Goal: Task Accomplishment & Management: Complete application form

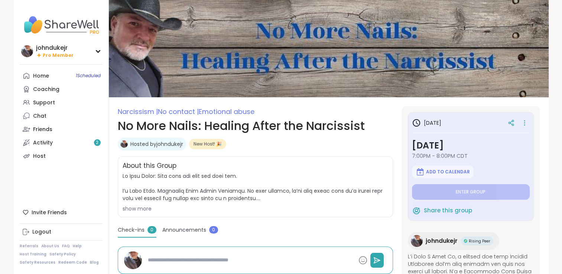
type textarea "*"
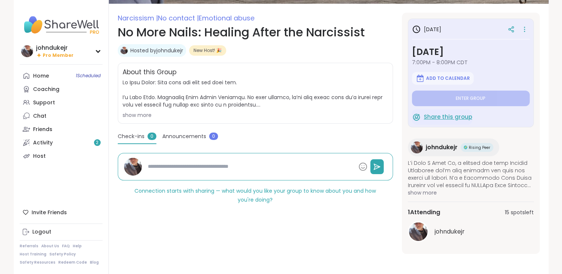
click at [440, 115] on span "Share this group" at bounding box center [448, 117] width 48 height 9
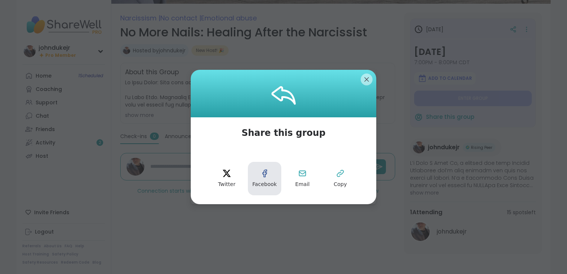
click at [270, 178] on button "Facebook" at bounding box center [264, 178] width 33 height 33
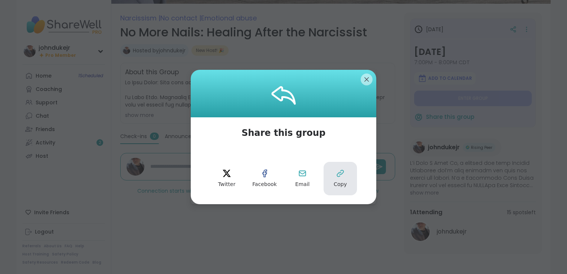
click at [345, 176] on button "Copy" at bounding box center [340, 178] width 33 height 33
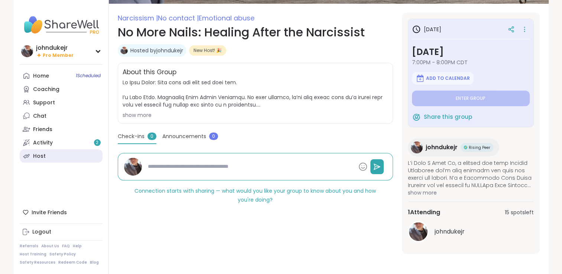
click at [40, 156] on div "Host" at bounding box center [39, 156] width 13 height 7
type textarea "*"
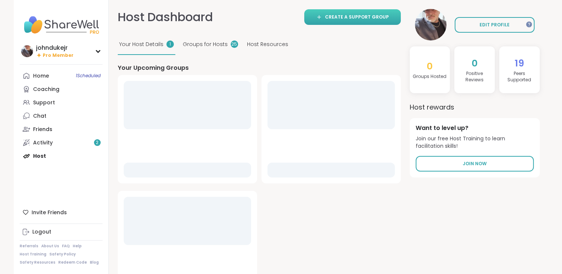
click at [337, 19] on span "Create a support group" at bounding box center [357, 17] width 64 height 7
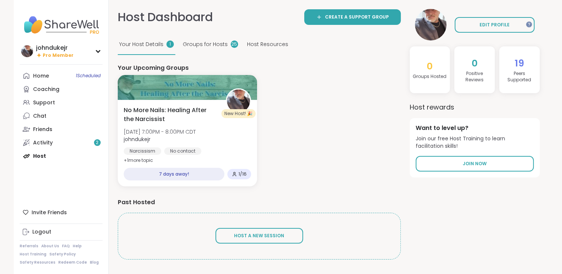
click at [209, 43] on span "Groups for Hosts" at bounding box center [205, 44] width 45 height 8
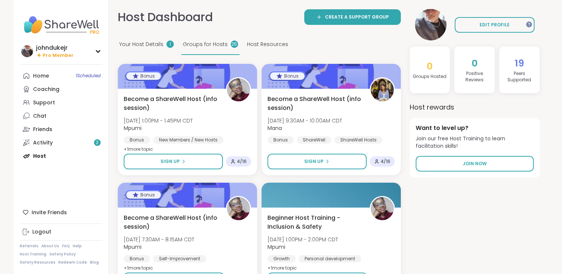
click at [252, 46] on span "Host Resources" at bounding box center [267, 44] width 41 height 8
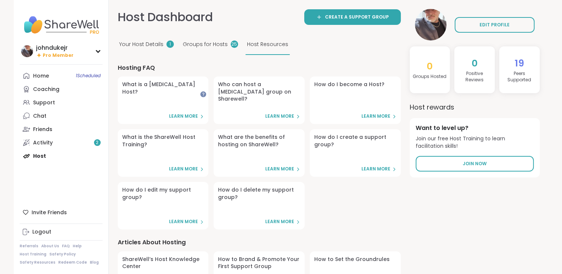
click at [216, 46] on span "Groups for Hosts" at bounding box center [205, 44] width 45 height 8
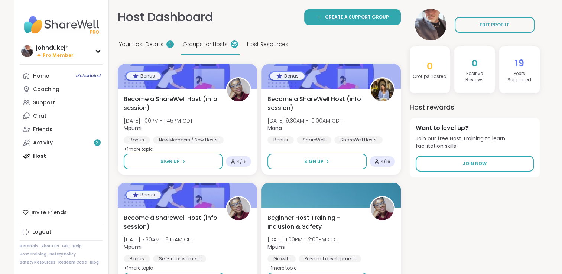
click at [145, 42] on span "Your Host Details" at bounding box center [141, 44] width 44 height 8
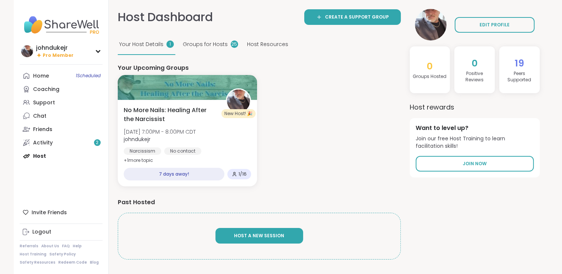
click at [238, 240] on button "Host A New Session" at bounding box center [259, 236] width 88 height 16
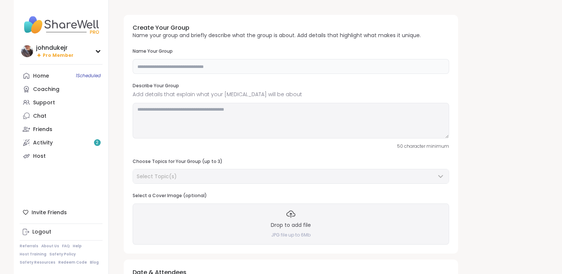
click at [182, 68] on input "text" at bounding box center [291, 66] width 316 height 15
paste input "**********"
click at [165, 120] on textarea at bounding box center [291, 121] width 316 height 36
click at [368, 90] on div "Describe Your Group Add details that explain what your [MEDICAL_DATA] will be a…" at bounding box center [291, 91] width 316 height 16
click at [169, 63] on input "**********" at bounding box center [291, 66] width 316 height 15
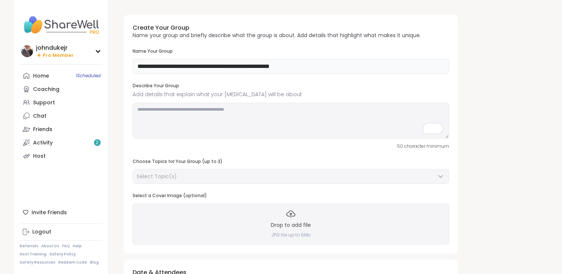
click at [169, 64] on input "**********" at bounding box center [291, 66] width 316 height 15
paste input "text"
click at [207, 63] on input "**********" at bounding box center [291, 66] width 316 height 15
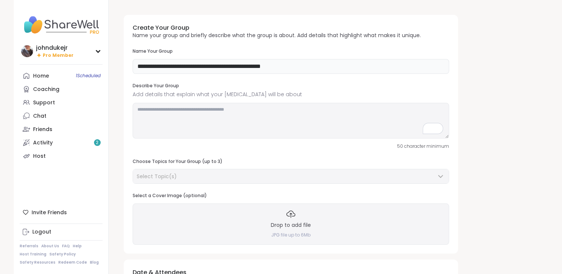
click at [207, 63] on input "**********" at bounding box center [291, 66] width 316 height 15
click at [208, 63] on input "**********" at bounding box center [291, 66] width 316 height 15
paste input "text"
click at [154, 69] on input "**********" at bounding box center [291, 66] width 316 height 15
type input "**********"
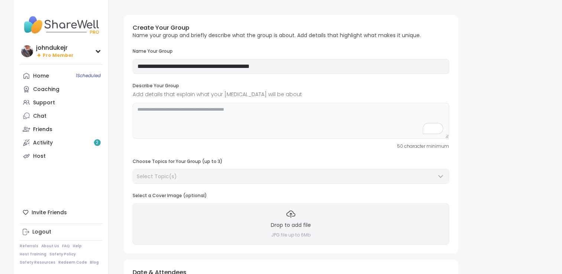
click at [241, 126] on textarea "To enrich screen reader interactions, please activate Accessibility in Grammarl…" at bounding box center [291, 121] width 316 height 36
click at [198, 119] on textarea "To enrich screen reader interactions, please activate Accessibility in Grammarl…" at bounding box center [291, 121] width 316 height 36
paste textarea "**********"
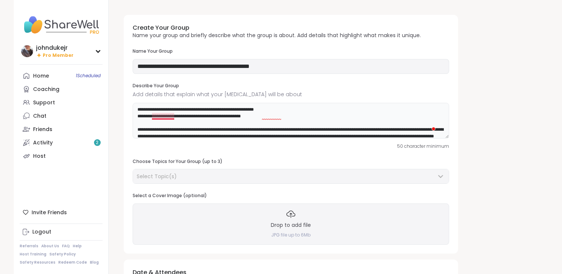
click at [174, 117] on textarea "To enrich screen reader interactions, please activate Accessibility in Grammarl…" at bounding box center [291, 121] width 316 height 36
click at [264, 117] on textarea "To enrich screen reader interactions, please activate Accessibility in Grammarl…" at bounding box center [291, 121] width 316 height 36
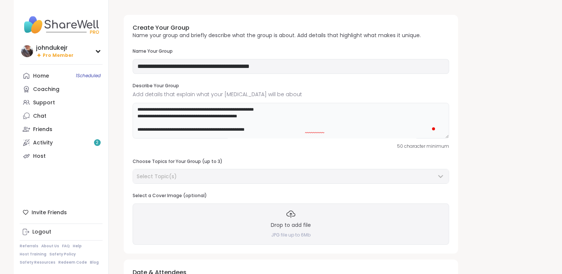
click at [279, 122] on textarea "To enrich screen reader interactions, please activate Accessibility in Grammarl…" at bounding box center [291, 121] width 316 height 36
click at [278, 127] on textarea "To enrich screen reader interactions, please activate Accessibility in Grammarl…" at bounding box center [291, 121] width 316 height 36
click at [273, 129] on textarea "To enrich screen reader interactions, please activate Accessibility in Grammarl…" at bounding box center [291, 121] width 316 height 36
click at [268, 127] on textarea "To enrich screen reader interactions, please activate Accessibility in Grammarl…" at bounding box center [291, 121] width 316 height 36
click at [183, 114] on textarea "To enrich screen reader interactions, please activate Accessibility in Grammarl…" at bounding box center [291, 121] width 316 height 36
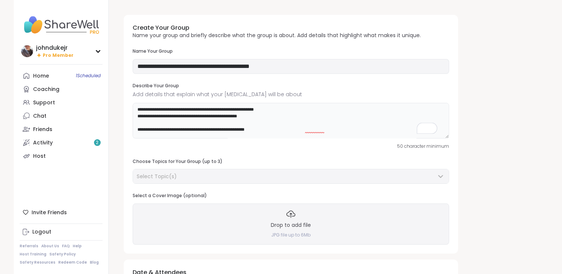
click at [212, 123] on textarea "To enrich screen reader interactions, please activate Accessibility in Grammarl…" at bounding box center [291, 121] width 316 height 36
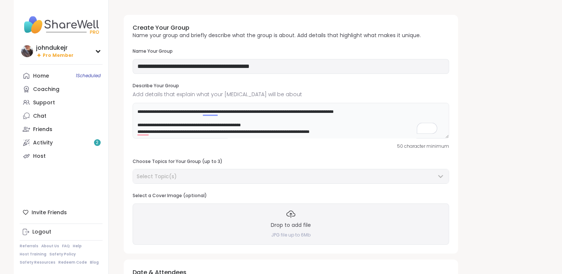
click at [231, 111] on textarea "To enrich screen reader interactions, please activate Accessibility in Grammarl…" at bounding box center [291, 121] width 316 height 36
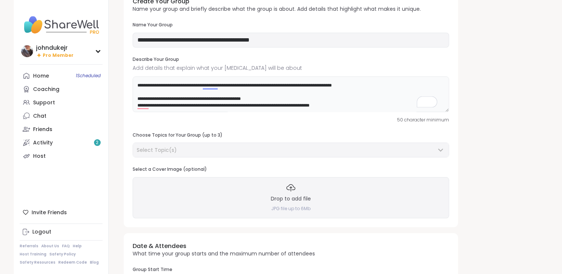
scroll to position [37, 0]
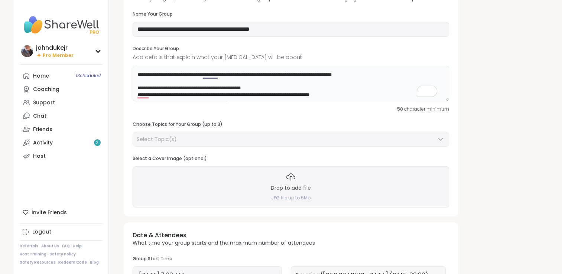
click at [258, 88] on textarea "To enrich screen reader interactions, please activate Accessibility in Grammarl…" at bounding box center [291, 84] width 316 height 36
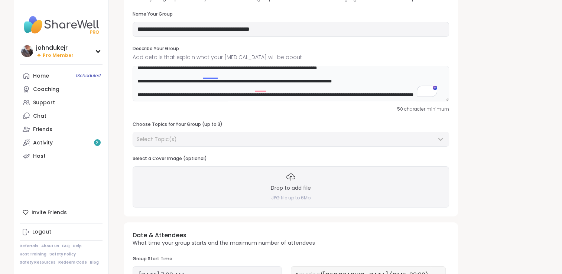
scroll to position [150, 0]
click at [264, 87] on textarea "To enrich screen reader interactions, please activate Accessibility in Grammarl…" at bounding box center [291, 84] width 316 height 36
click at [293, 88] on textarea "To enrich screen reader interactions, please activate Accessibility in Grammarl…" at bounding box center [291, 84] width 316 height 36
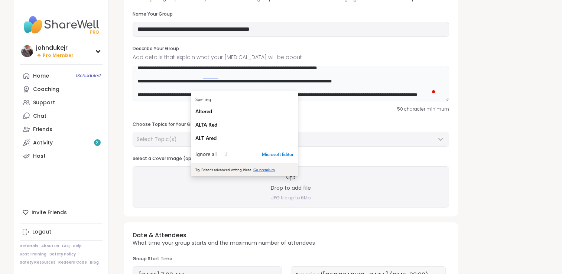
click at [293, 88] on textarea "To enrich screen reader interactions, please activate Accessibility in Grammarl…" at bounding box center [291, 84] width 316 height 36
click at [284, 87] on textarea "To enrich screen reader interactions, please activate Accessibility in Grammarl…" at bounding box center [291, 84] width 316 height 36
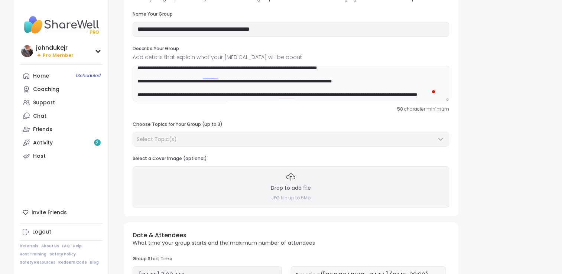
click at [284, 87] on textarea "To enrich screen reader interactions, please activate Accessibility in Grammarl…" at bounding box center [291, 84] width 316 height 36
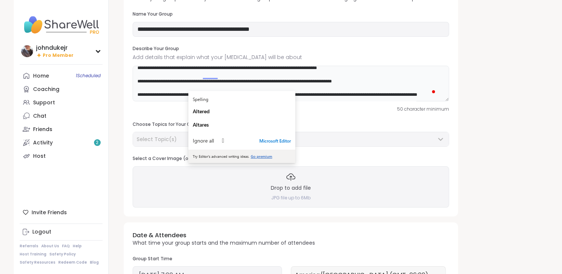
click at [313, 98] on textarea "To enrich screen reader interactions, please activate Accessibility in Grammarl…" at bounding box center [291, 84] width 316 height 36
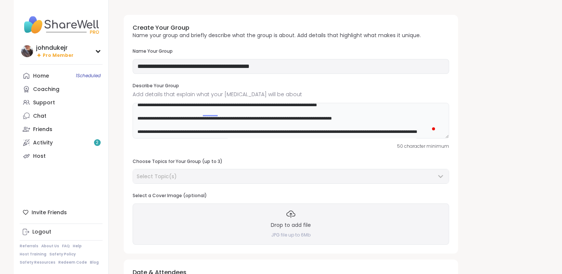
scroll to position [37, 0]
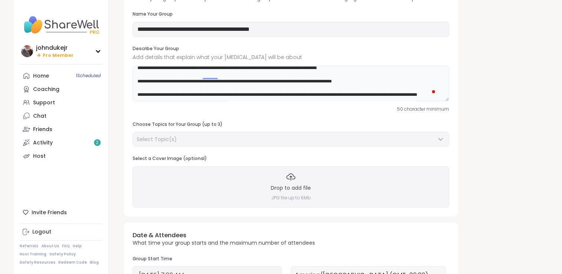
click at [240, 87] on textarea "To enrich screen reader interactions, please activate Accessibility in Grammarl…" at bounding box center [291, 84] width 316 height 36
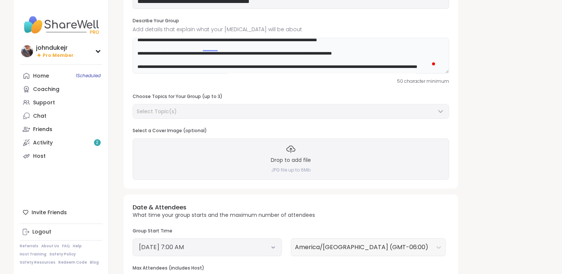
scroll to position [74, 0]
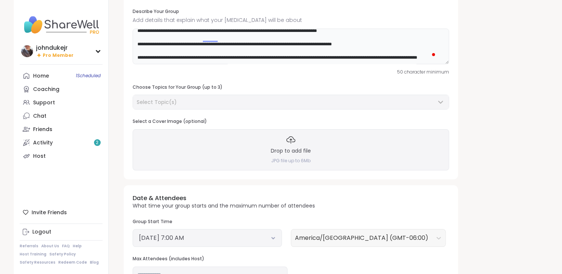
click at [201, 58] on textarea "To enrich screen reader interactions, please activate Accessibility in Grammarl…" at bounding box center [291, 47] width 316 height 36
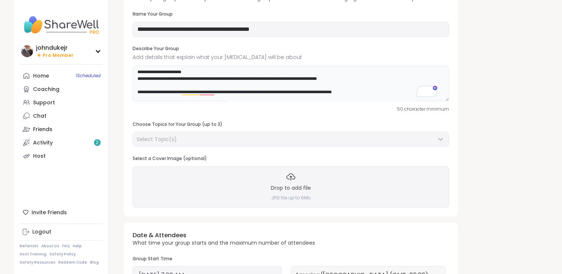
scroll to position [121, 0]
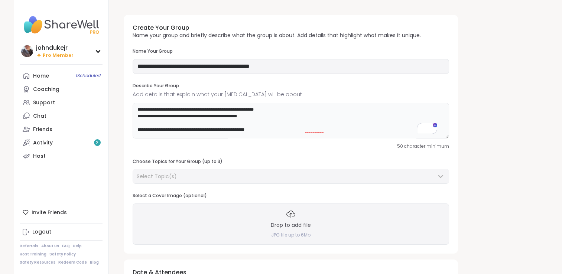
click at [284, 112] on textarea "To enrich screen reader interactions, please activate Accessibility in Grammarl…" at bounding box center [291, 121] width 316 height 36
click at [260, 118] on textarea "To enrich screen reader interactions, please activate Accessibility in Grammarl…" at bounding box center [291, 121] width 316 height 36
click at [273, 132] on textarea "To enrich screen reader interactions, please activate Accessibility in Grammarl…" at bounding box center [291, 121] width 316 height 36
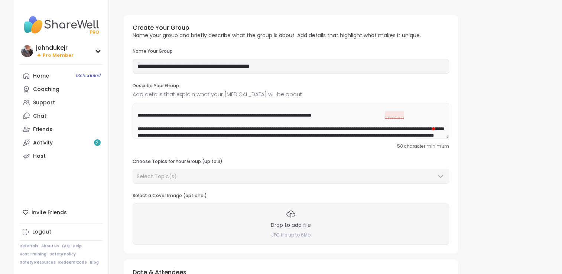
click at [144, 127] on textarea "To enrich screen reader interactions, please activate Accessibility in Grammarl…" at bounding box center [291, 121] width 316 height 36
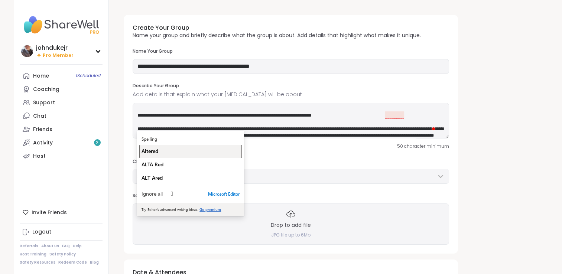
click at [154, 150] on span "Altered" at bounding box center [149, 150] width 17 height 7
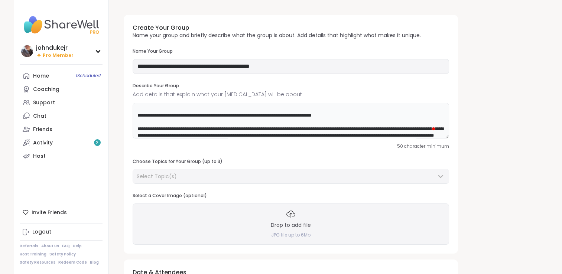
click at [145, 128] on textarea "To enrich screen reader interactions, please activate Accessibility in Grammarl…" at bounding box center [291, 121] width 316 height 36
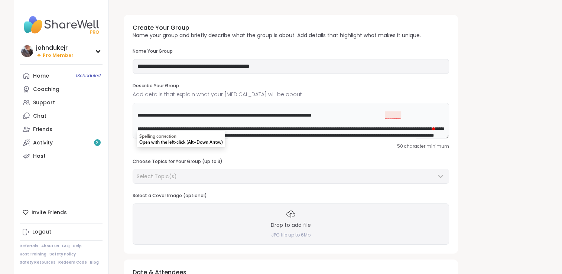
click at [160, 127] on textarea "To enrich screen reader interactions, please activate Accessibility in Grammarl…" at bounding box center [291, 121] width 316 height 36
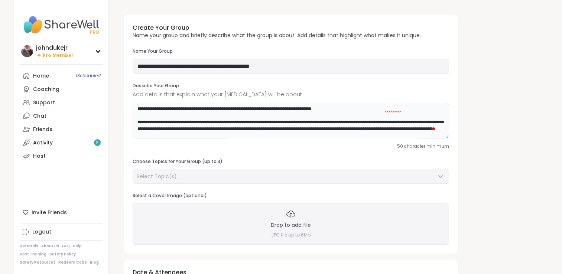
click at [381, 128] on textarea "To enrich screen reader interactions, please activate Accessibility in Grammarl…" at bounding box center [291, 121] width 316 height 36
click at [270, 134] on textarea "To enrich screen reader interactions, please activate Accessibility in Grammarl…" at bounding box center [291, 121] width 316 height 36
click at [287, 133] on textarea "To enrich screen reader interactions, please activate Accessibility in Grammarl…" at bounding box center [291, 121] width 316 height 36
click at [303, 134] on textarea "To enrich screen reader interactions, please activate Accessibility in Grammarl…" at bounding box center [291, 121] width 316 height 36
click at [345, 134] on textarea "To enrich screen reader interactions, please activate Accessibility in Grammarl…" at bounding box center [291, 121] width 316 height 36
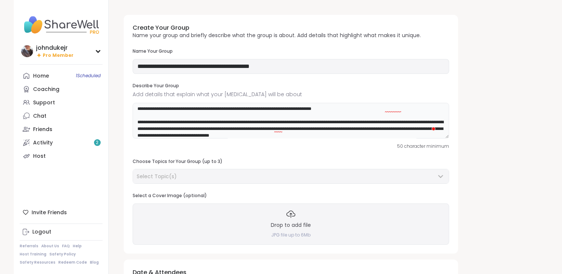
scroll to position [27, 0]
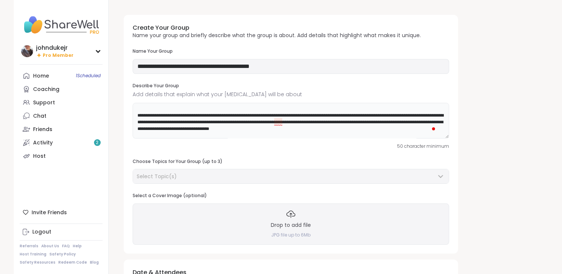
click at [297, 130] on textarea "To enrich screen reader interactions, please activate Accessibility in Grammarl…" at bounding box center [291, 121] width 316 height 36
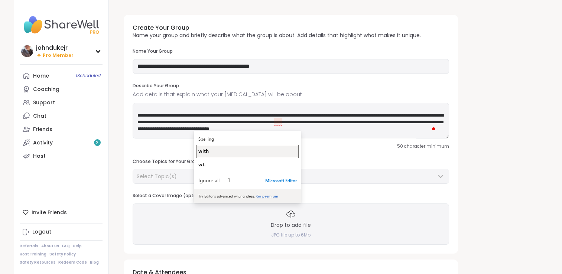
click at [243, 151] on div "with" at bounding box center [247, 150] width 98 height 7
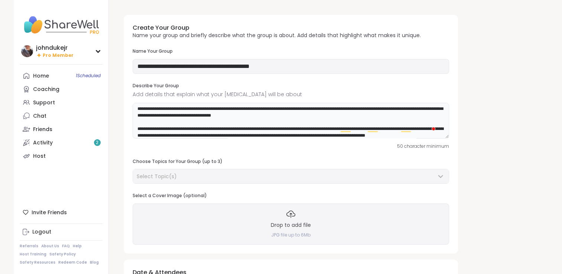
scroll to position [48, 0]
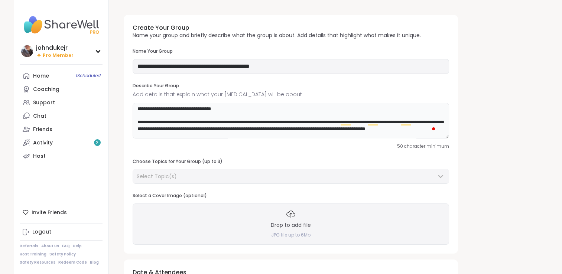
click at [375, 129] on textarea "To enrich screen reader interactions, please activate Accessibility in Grammarl…" at bounding box center [291, 121] width 316 height 36
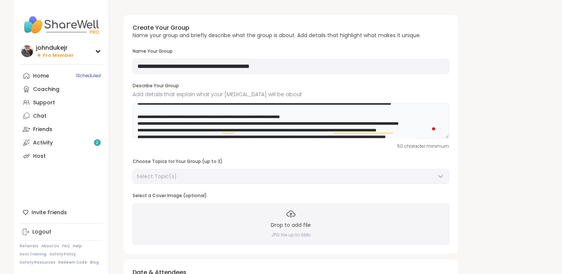
scroll to position [85, 0]
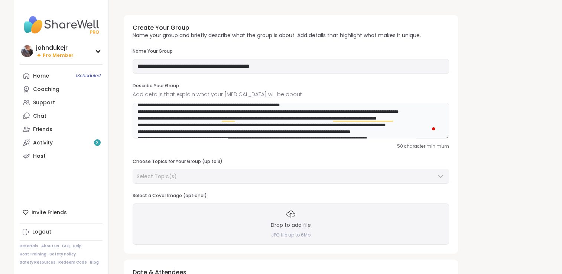
click at [309, 114] on textarea "To enrich screen reader interactions, please activate Accessibility in Grammarl…" at bounding box center [291, 121] width 316 height 36
click at [292, 129] on textarea "To enrich screen reader interactions, please activate Accessibility in Grammarl…" at bounding box center [291, 121] width 316 height 36
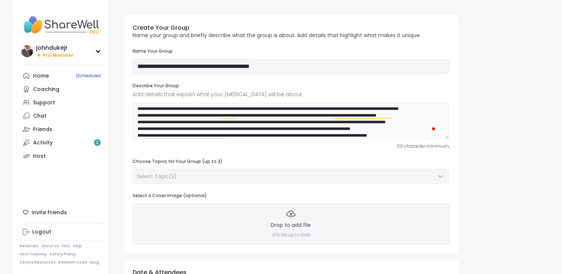
click at [278, 133] on textarea "To enrich screen reader interactions, please activate Accessibility in Grammarl…" at bounding box center [291, 121] width 316 height 36
click at [385, 135] on textarea "To enrich screen reader interactions, please activate Accessibility in Grammarl…" at bounding box center [291, 121] width 316 height 36
click at [323, 136] on textarea "To enrich screen reader interactions, please activate Accessibility in Grammarl…" at bounding box center [291, 121] width 316 height 36
click at [289, 134] on textarea "To enrich screen reader interactions, please activate Accessibility in Grammarl…" at bounding box center [291, 121] width 316 height 36
click at [310, 136] on textarea "To enrich screen reader interactions, please activate Accessibility in Grammarl…" at bounding box center [291, 121] width 316 height 36
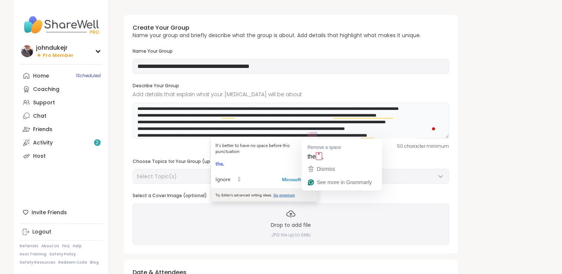
click at [310, 136] on textarea "To enrich screen reader interactions, please activate Accessibility in Grammarl…" at bounding box center [291, 121] width 316 height 36
click at [306, 137] on div "It's better to have no space before this punctuation the, Ignore  Microsoft Ed…" at bounding box center [264, 169] width 107 height 65
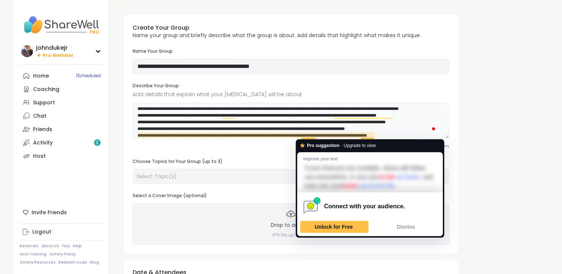
click at [303, 136] on textarea "To enrich screen reader interactions, please activate Accessibility in Grammarl…" at bounding box center [291, 121] width 316 height 36
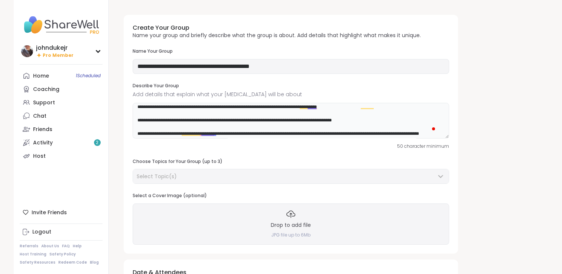
scroll to position [158, 0]
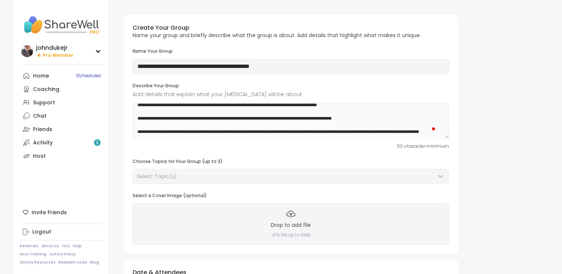
drag, startPoint x: 302, startPoint y: 135, endPoint x: 307, endPoint y: 137, distance: 5.8
click at [307, 137] on textarea "To enrich screen reader interactions, please activate Accessibility in Grammarl…" at bounding box center [291, 121] width 316 height 36
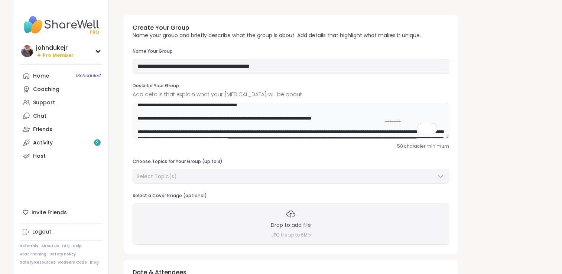
scroll to position [34, 0]
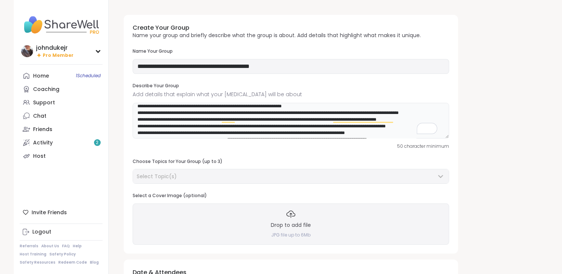
click at [336, 129] on textarea "To enrich screen reader interactions, please activate Accessibility in Grammarl…" at bounding box center [291, 121] width 316 height 36
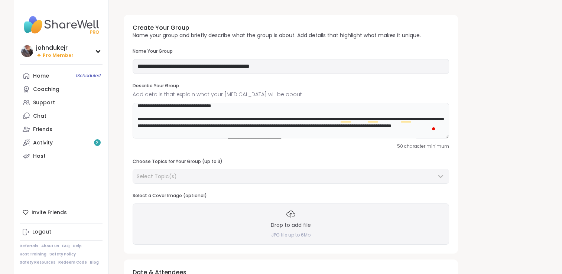
click at [225, 124] on textarea "To enrich screen reader interactions, please activate Accessibility in Grammarl…" at bounding box center [291, 121] width 316 height 36
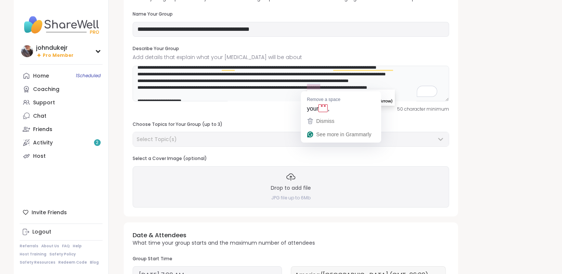
click at [316, 86] on textarea "To enrich screen reader interactions, please activate Accessibility in Grammarl…" at bounding box center [291, 84] width 316 height 36
click at [359, 88] on textarea "To enrich screen reader interactions, please activate Accessibility in Grammarl…" at bounding box center [291, 84] width 316 height 36
click at [231, 95] on textarea "To enrich screen reader interactions, please activate Accessibility in Grammarl…" at bounding box center [291, 84] width 316 height 36
click at [393, 94] on textarea "To enrich screen reader interactions, please activate Accessibility in Grammarl…" at bounding box center [291, 84] width 316 height 36
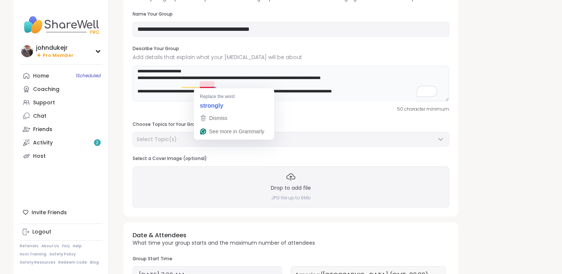
scroll to position [123, 0]
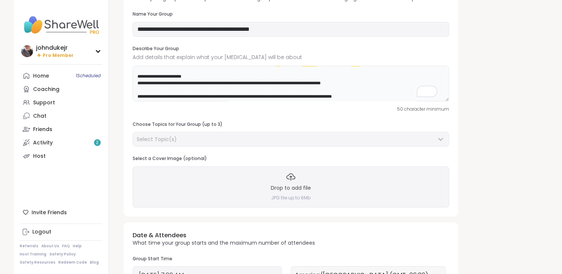
click at [263, 89] on textarea "To enrich screen reader interactions, please activate Accessibility in Grammarl…" at bounding box center [291, 84] width 316 height 36
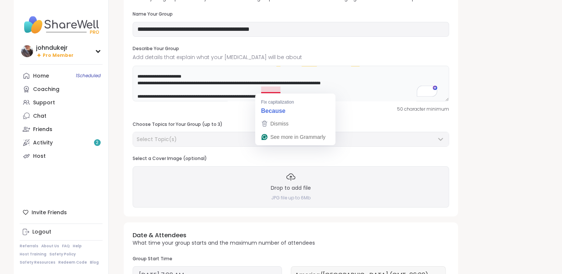
click at [267, 90] on textarea "To enrich screen reader interactions, please activate Accessibility in Grammarl…" at bounding box center [291, 84] width 316 height 36
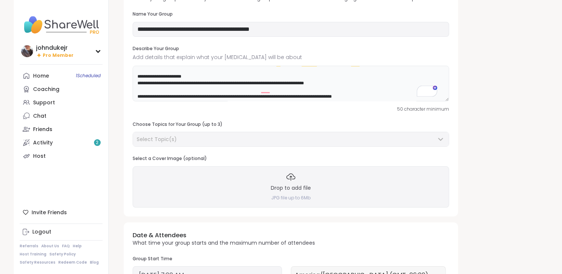
type textarea "**********"
click at [339, 91] on textarea "To enrich screen reader interactions, please activate Accessibility in Grammarl…" at bounding box center [291, 84] width 316 height 36
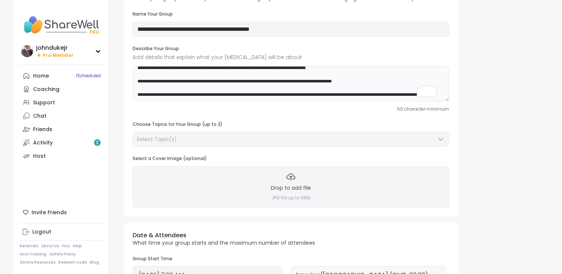
scroll to position [153, 0]
click at [284, 86] on textarea "To enrich screen reader interactions, please activate Accessibility in Grammarl…" at bounding box center [291, 84] width 316 height 36
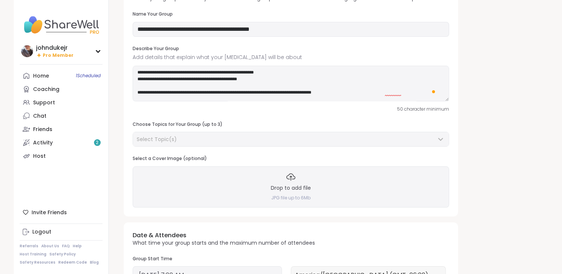
scroll to position [153, 0]
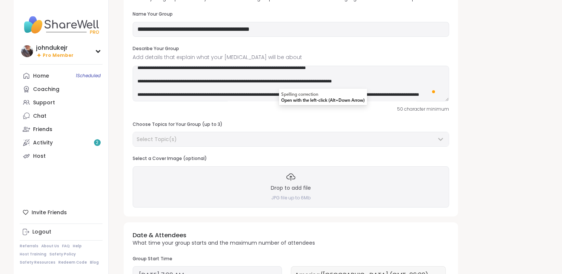
click at [201, 94] on textarea "To enrich screen reader interactions, please activate Accessibility in Grammarl…" at bounding box center [291, 84] width 316 height 36
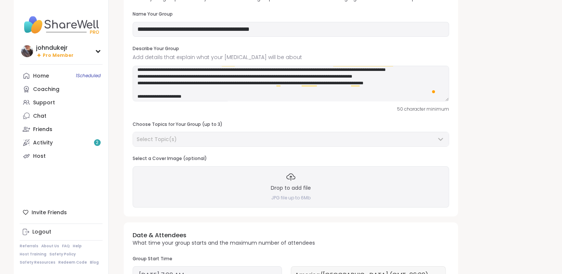
scroll to position [0, 0]
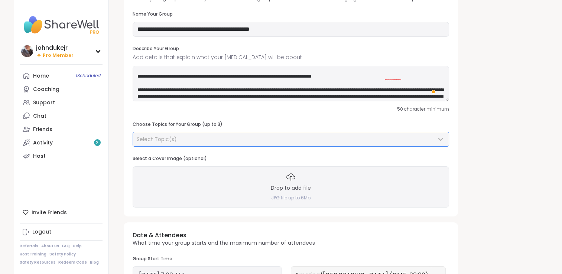
click at [190, 138] on div "Select Topic(s)" at bounding box center [286, 139] width 299 height 7
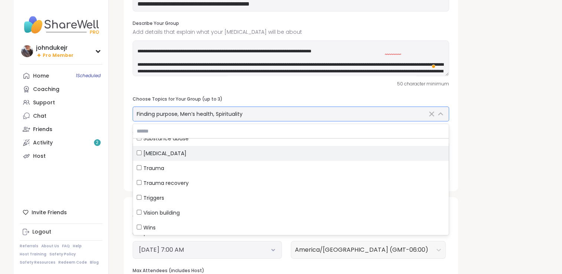
scroll to position [223, 0]
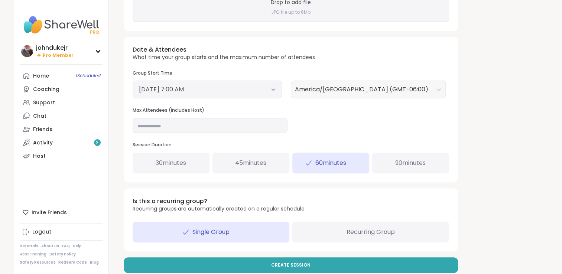
click at [245, 93] on button "[DATE] 7:00 AM" at bounding box center [207, 89] width 137 height 9
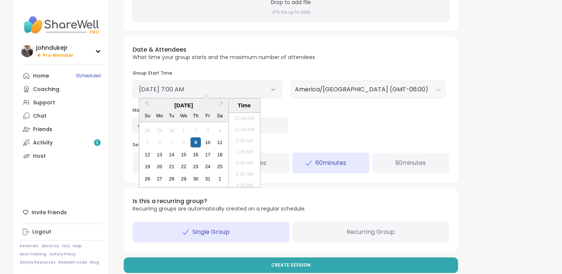
scroll to position [124, 0]
click at [160, 164] on div "20" at bounding box center [159, 167] width 10 height 10
click at [241, 119] on li "7:00 PM" at bounding box center [244, 120] width 32 height 11
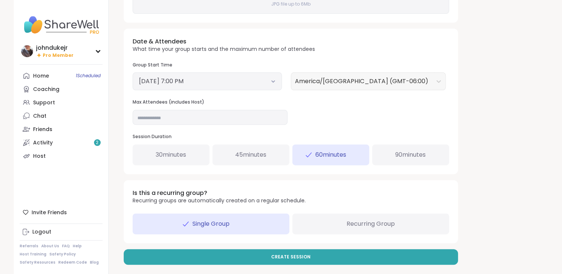
scroll to position [235, 0]
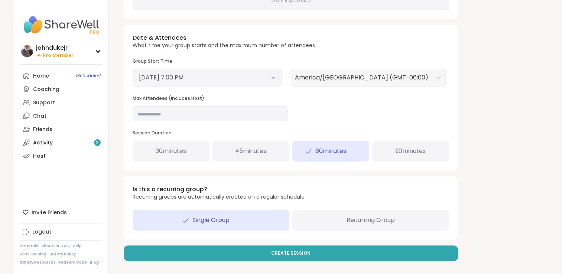
click at [332, 225] on div "Recurring Group" at bounding box center [370, 220] width 157 height 21
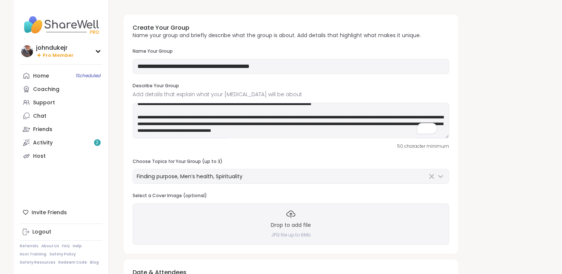
scroll to position [37, 0]
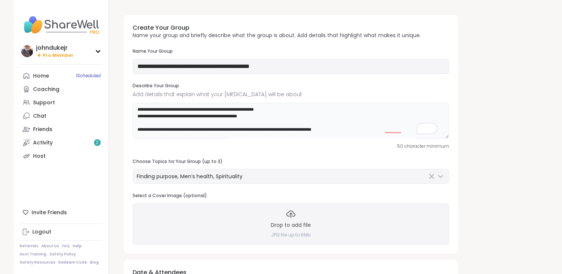
click at [357, 132] on textarea "To enrich screen reader interactions, please activate Accessibility in Grammarl…" at bounding box center [291, 121] width 316 height 36
click at [261, 116] on textarea "To enrich screen reader interactions, please activate Accessibility in Grammarl…" at bounding box center [291, 121] width 316 height 36
click at [391, 128] on textarea "To enrich screen reader interactions, please activate Accessibility in Grammarl…" at bounding box center [291, 121] width 316 height 36
drag, startPoint x: 346, startPoint y: 130, endPoint x: 385, endPoint y: 130, distance: 39.0
click at [385, 130] on textarea "To enrich screen reader interactions, please activate Accessibility in Grammarl…" at bounding box center [291, 121] width 316 height 36
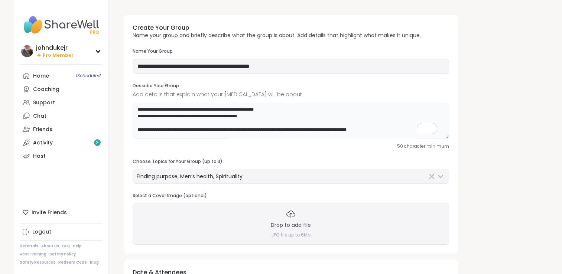
paste textarea "**********"
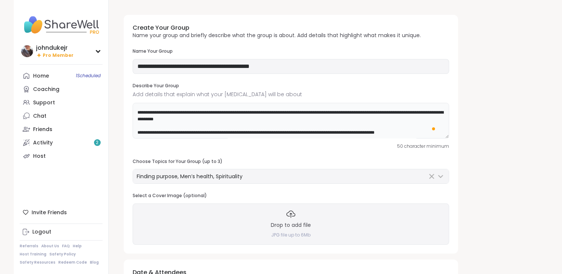
scroll to position [0, 0]
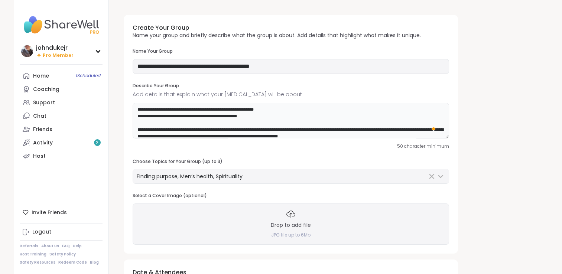
click at [345, 130] on textarea "To enrich screen reader interactions, please activate Accessibility in Grammarl…" at bounding box center [291, 121] width 316 height 36
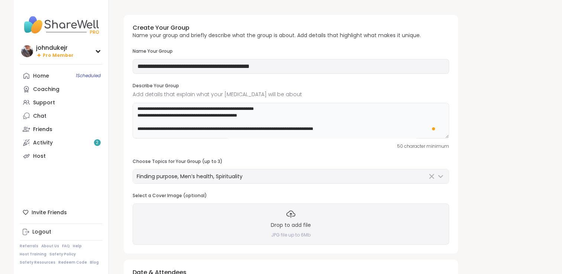
scroll to position [7, 0]
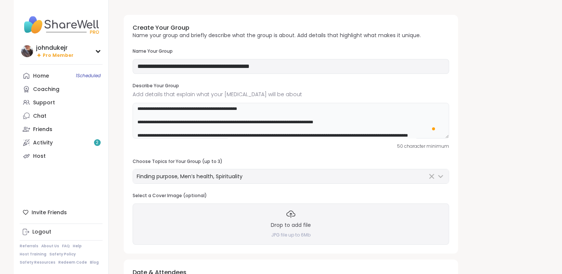
click at [359, 124] on textarea "To enrich screen reader interactions, please activate Accessibility in Grammarl…" at bounding box center [291, 121] width 316 height 36
click at [323, 134] on textarea "To enrich screen reader interactions, please activate Accessibility in Grammarl…" at bounding box center [291, 121] width 316 height 36
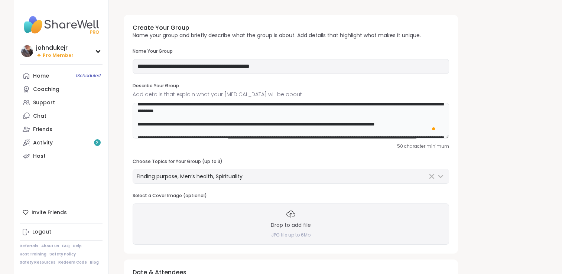
click at [392, 111] on textarea "To enrich screen reader interactions, please activate Accessibility in Grammarl…" at bounding box center [291, 121] width 316 height 36
drag, startPoint x: 316, startPoint y: 111, endPoint x: 320, endPoint y: 117, distance: 7.2
click at [320, 117] on textarea "To enrich screen reader interactions, please activate Accessibility in Grammarl…" at bounding box center [291, 121] width 316 height 36
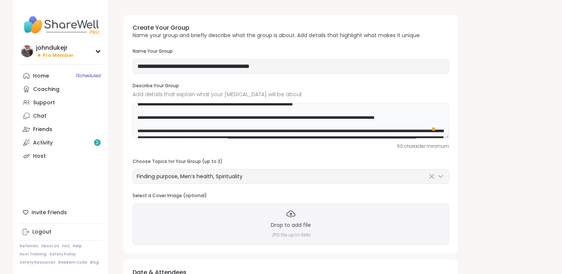
click at [190, 120] on textarea "To enrich screen reader interactions, please activate Accessibility in Grammarl…" at bounding box center [291, 121] width 316 height 36
click at [228, 121] on textarea "To enrich screen reader interactions, please activate Accessibility in Grammarl…" at bounding box center [291, 121] width 316 height 36
click at [214, 116] on textarea "To enrich screen reader interactions, please activate Accessibility in Grammarl…" at bounding box center [291, 121] width 316 height 36
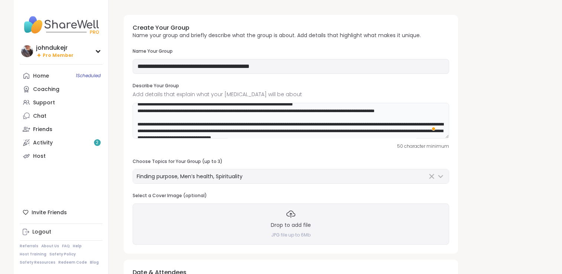
click at [178, 113] on textarea "To enrich screen reader interactions, please activate Accessibility in Grammarl…" at bounding box center [291, 121] width 316 height 36
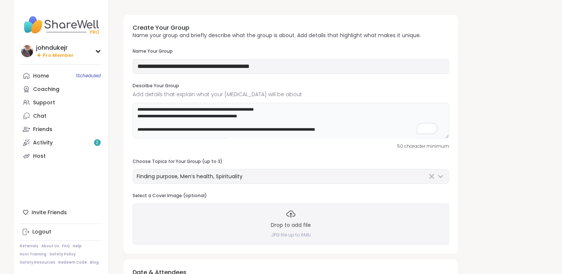
click at [140, 112] on textarea "To enrich screen reader interactions, please activate Accessibility in Grammarl…" at bounding box center [291, 121] width 316 height 36
click at [262, 121] on textarea "To enrich screen reader interactions, please activate Accessibility in Grammarl…" at bounding box center [291, 121] width 316 height 36
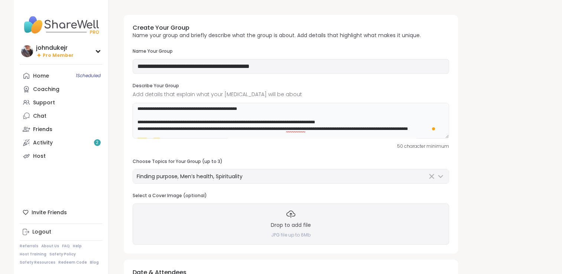
click at [326, 128] on textarea "To enrich screen reader interactions, please activate Accessibility in Grammarl…" at bounding box center [291, 121] width 316 height 36
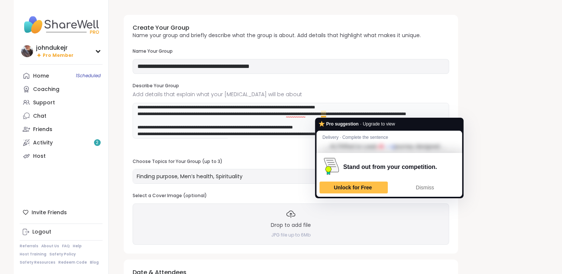
click at [327, 115] on textarea "To enrich screen reader interactions, please activate Accessibility in Grammarl…" at bounding box center [291, 121] width 316 height 36
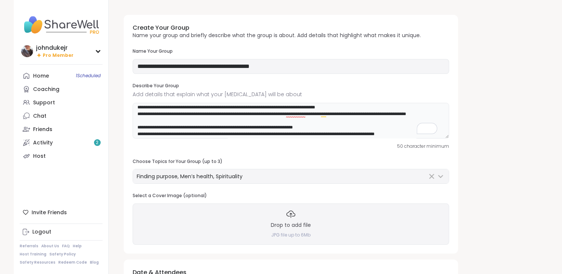
drag, startPoint x: 324, startPoint y: 115, endPoint x: 329, endPoint y: 120, distance: 6.8
click at [329, 120] on textarea "To enrich screen reader interactions, please activate Accessibility in Grammarl…" at bounding box center [291, 121] width 316 height 36
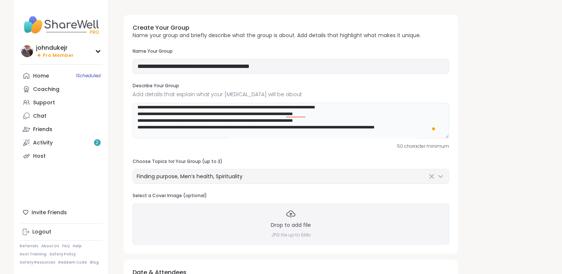
drag, startPoint x: 195, startPoint y: 127, endPoint x: 137, endPoint y: 128, distance: 58.3
click at [137, 128] on textarea "To enrich screen reader interactions, please activate Accessibility in Grammarl…" at bounding box center [291, 121] width 316 height 36
click at [364, 128] on textarea "To enrich screen reader interactions, please activate Accessibility in Grammarl…" at bounding box center [291, 121] width 316 height 36
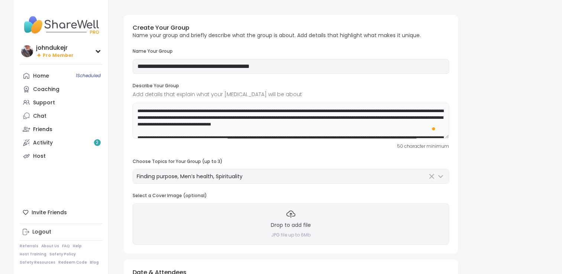
scroll to position [67, 0]
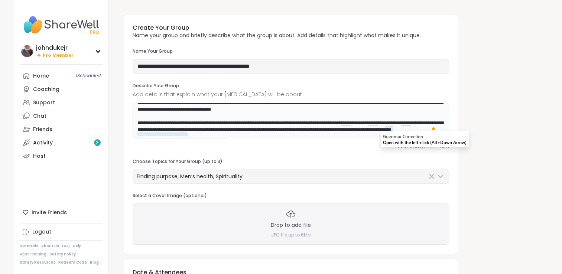
click at [391, 130] on textarea "To enrich screen reader interactions, please activate Accessibility in Grammarl…" at bounding box center [291, 121] width 316 height 36
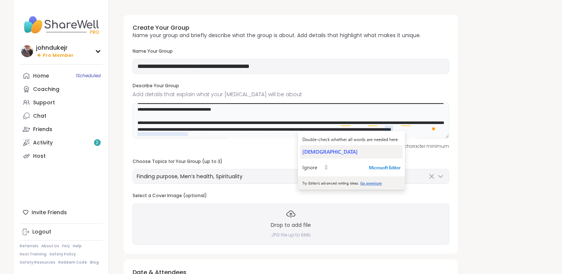
type textarea "**********"
click at [336, 151] on div "church" at bounding box center [351, 151] width 98 height 7
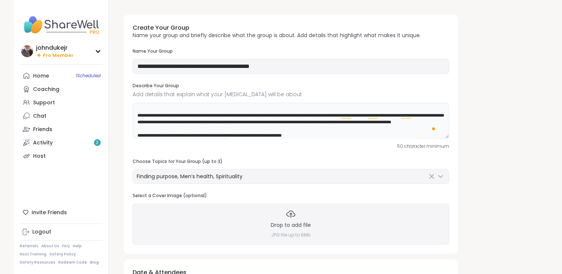
scroll to position [82, 0]
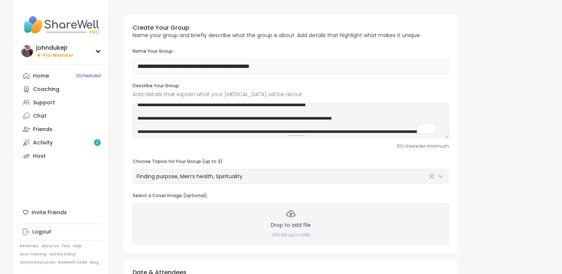
drag, startPoint x: 183, startPoint y: 66, endPoint x: 137, endPoint y: 66, distance: 46.4
click at [137, 66] on input "**********" at bounding box center [291, 66] width 316 height 15
drag, startPoint x: 186, startPoint y: 65, endPoint x: 280, endPoint y: 72, distance: 94.5
click at [288, 74] on input "**********" at bounding box center [291, 66] width 316 height 15
click at [291, 214] on icon at bounding box center [290, 214] width 9 height 9
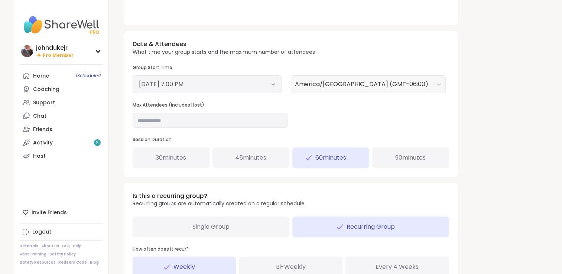
scroll to position [260, 0]
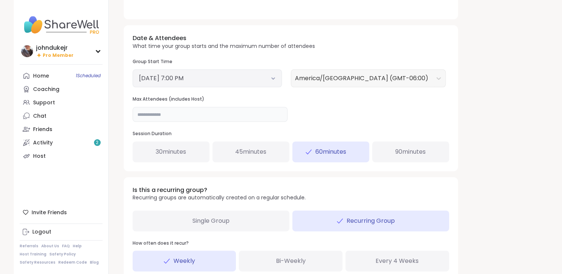
click at [185, 113] on input "**" at bounding box center [210, 114] width 155 height 15
type input "*"
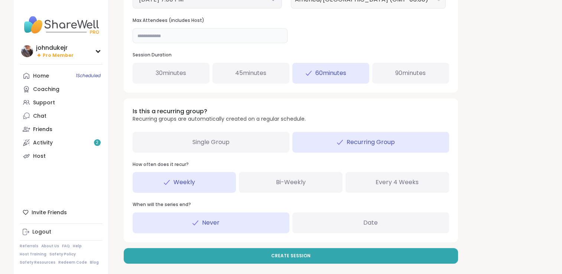
scroll to position [341, 0]
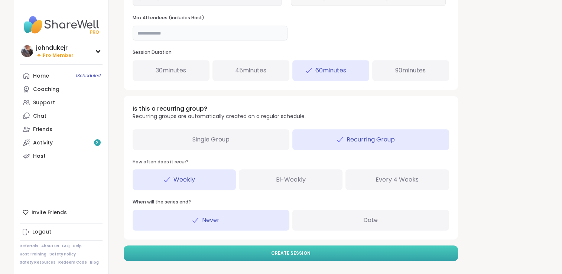
type input "**"
click at [312, 252] on button "Create Session" at bounding box center [291, 253] width 334 height 16
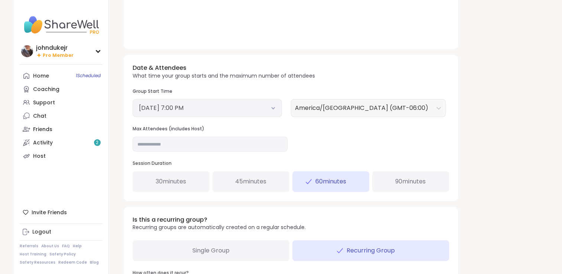
scroll to position [230, 0]
click at [219, 107] on button "October 20, 2025 7:00 PM" at bounding box center [207, 108] width 137 height 9
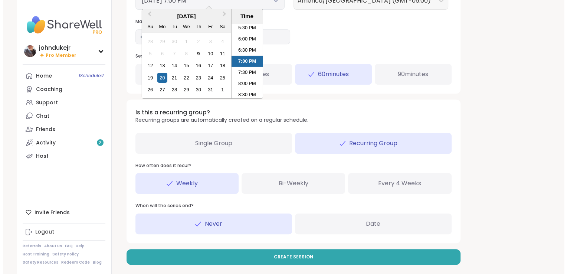
scroll to position [341, 0]
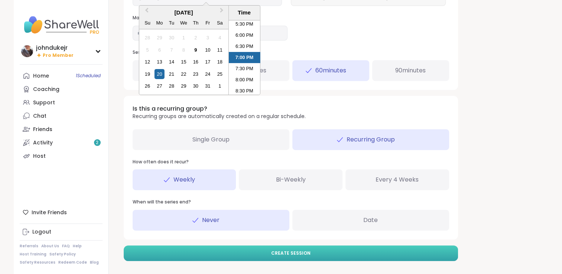
click at [330, 250] on button "Create Session" at bounding box center [291, 253] width 334 height 16
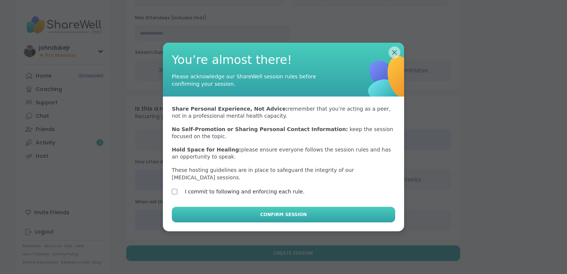
click at [236, 212] on button "Confirm Session" at bounding box center [284, 215] width 224 height 16
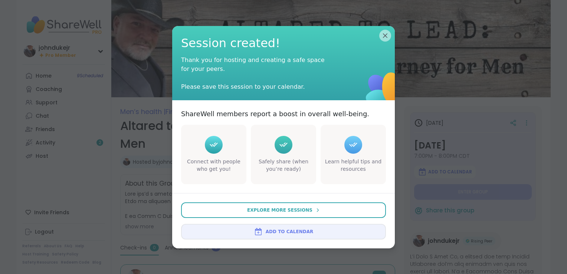
click at [284, 231] on span "Add to Calendar" at bounding box center [290, 231] width 48 height 7
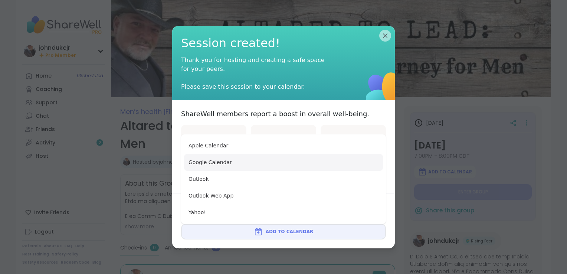
click at [222, 164] on button "Google Calendar" at bounding box center [283, 162] width 199 height 17
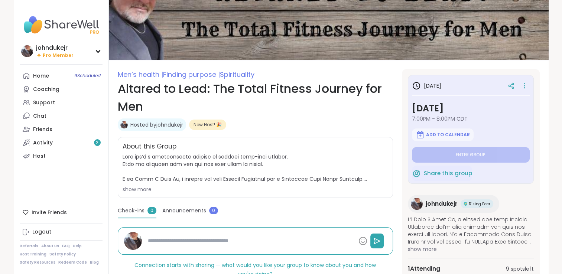
scroll to position [74, 0]
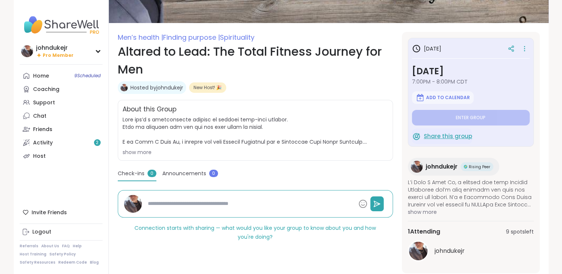
click at [444, 137] on span "Share this group" at bounding box center [448, 136] width 48 height 9
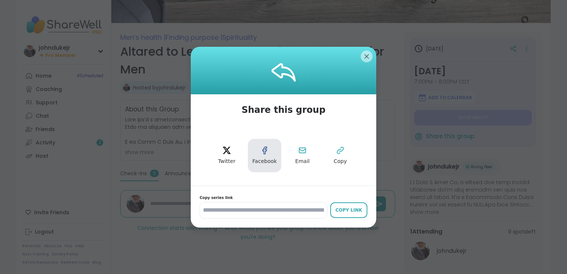
click at [263, 157] on button "Facebook" at bounding box center [264, 155] width 33 height 33
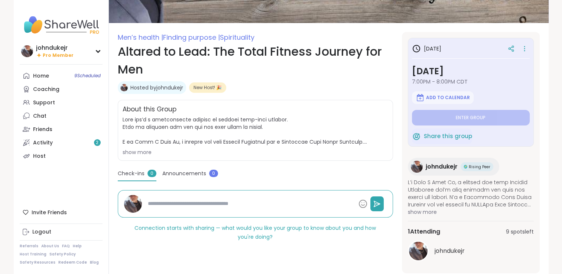
type textarea "*"
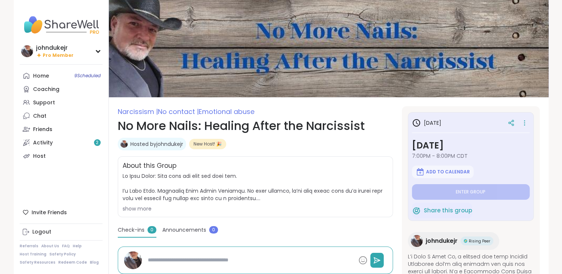
type textarea "*"
